Goal: Check status

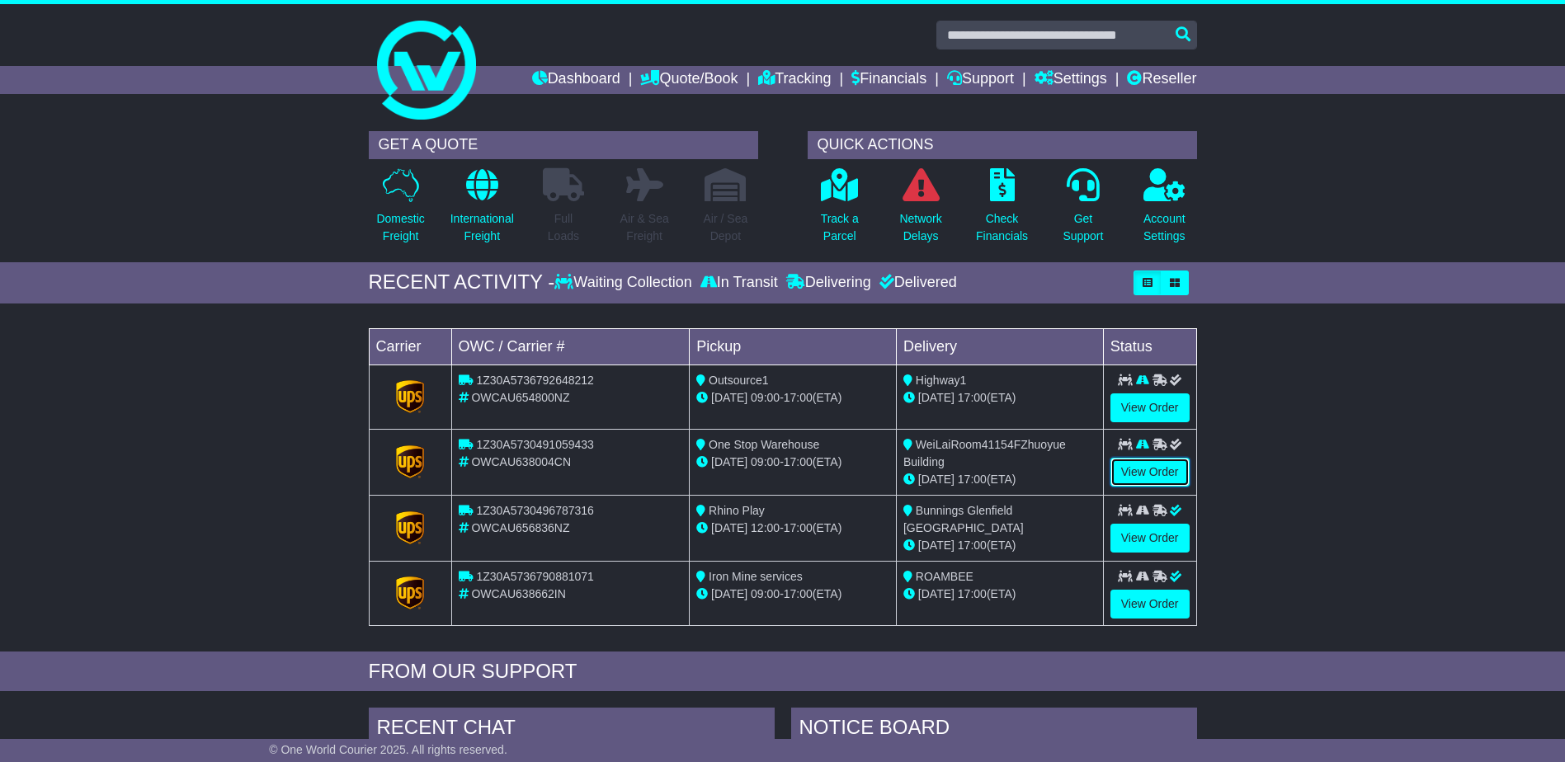
click at [1167, 471] on link "View Order" at bounding box center [1149, 472] width 79 height 29
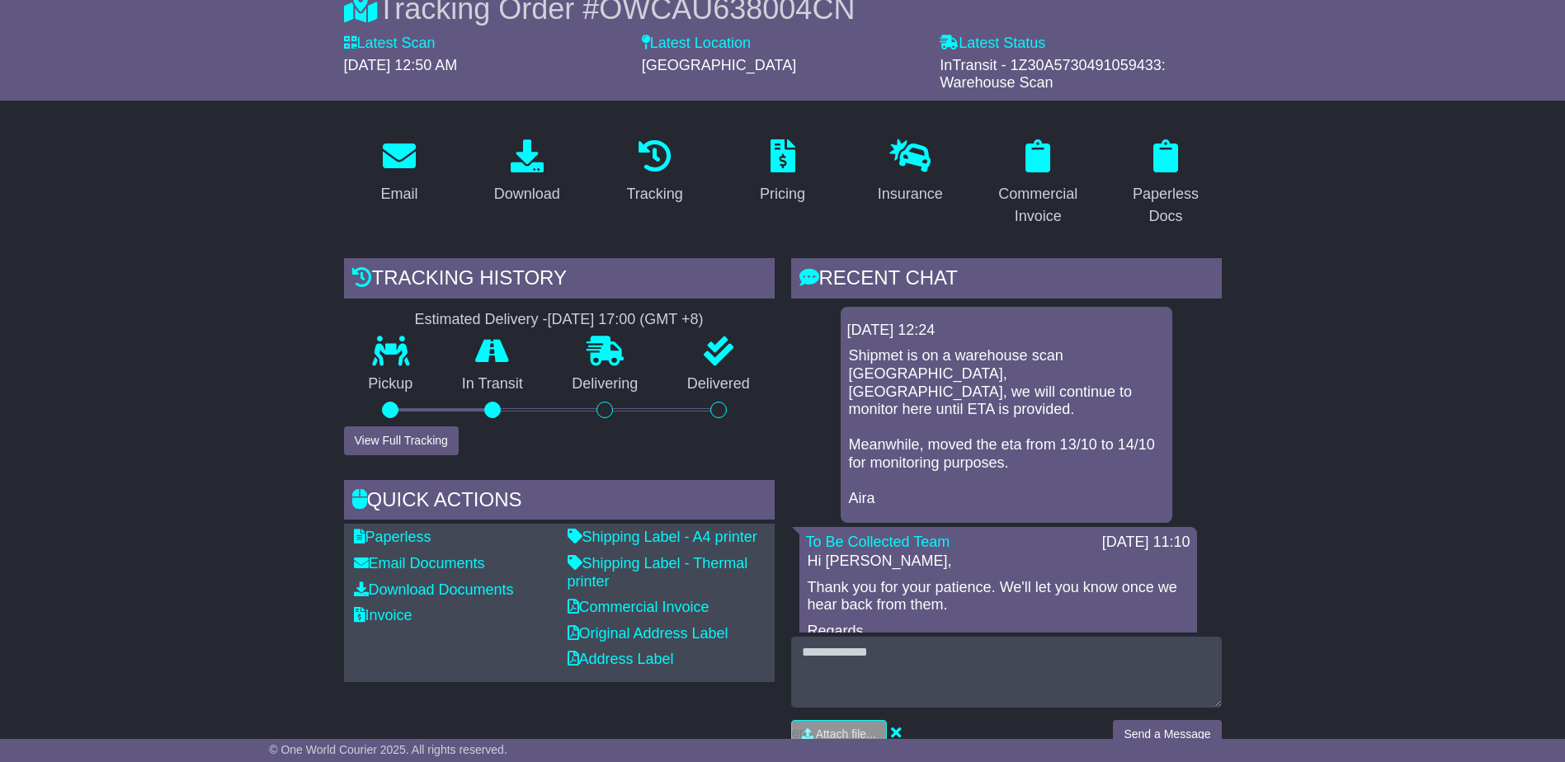
scroll to position [247, 0]
